Goal: Find contact information: Find contact information

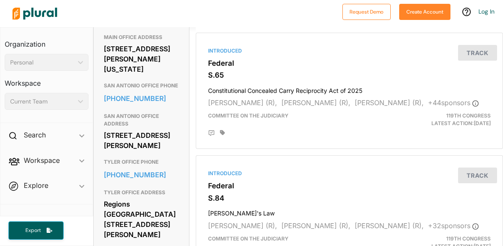
scroll to position [687, 0]
drag, startPoint x: 103, startPoint y: 145, endPoint x: 179, endPoint y: 167, distance: 78.5
copy div "[STREET_ADDRESS][PERSON_NAME][US_STATE]"
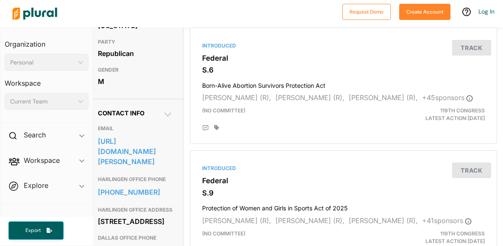
scroll to position [0, 6]
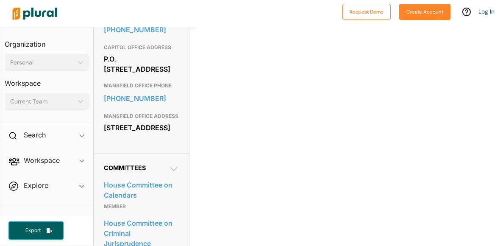
scroll to position [379, 0]
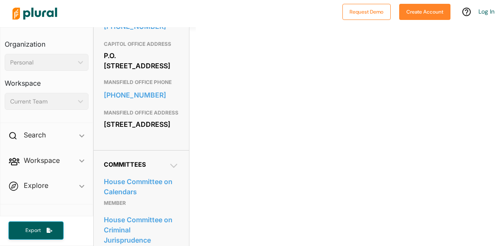
drag, startPoint x: 103, startPoint y: 109, endPoint x: 175, endPoint y: 119, distance: 72.8
click at [175, 119] on div "Contact Info EMAIL david.cook@house.texas.gov CAPITOL OFFICE PHONE 512-463-0374…" at bounding box center [141, 32] width 95 height 238
copy div "309 E. Broad St. Mansfield, TX 76063"
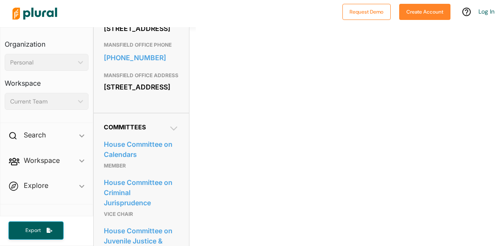
scroll to position [439, 0]
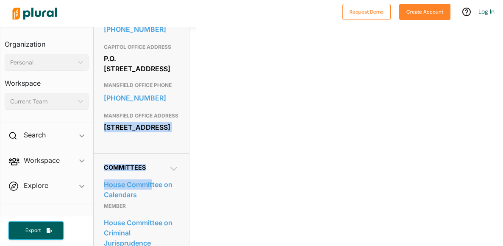
copy div "309 E. Broad St. Mansfield, TX 76063 Committees House Commit"
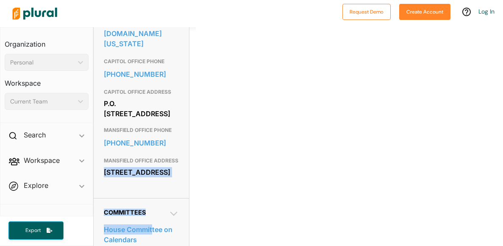
scroll to position [326, 0]
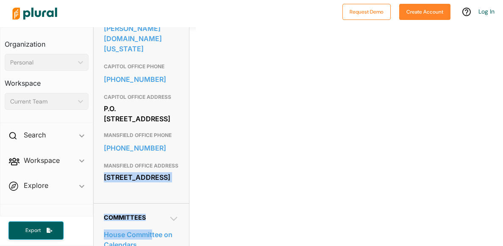
click at [117, 194] on div "Contact Info EMAIL david.cook@house.texas.gov CAPITOL OFFICE PHONE 512-463-0374…" at bounding box center [141, 85] width 95 height 238
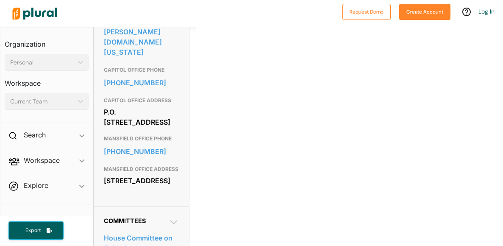
scroll to position [320, 0]
